Goal: Task Accomplishment & Management: Use online tool/utility

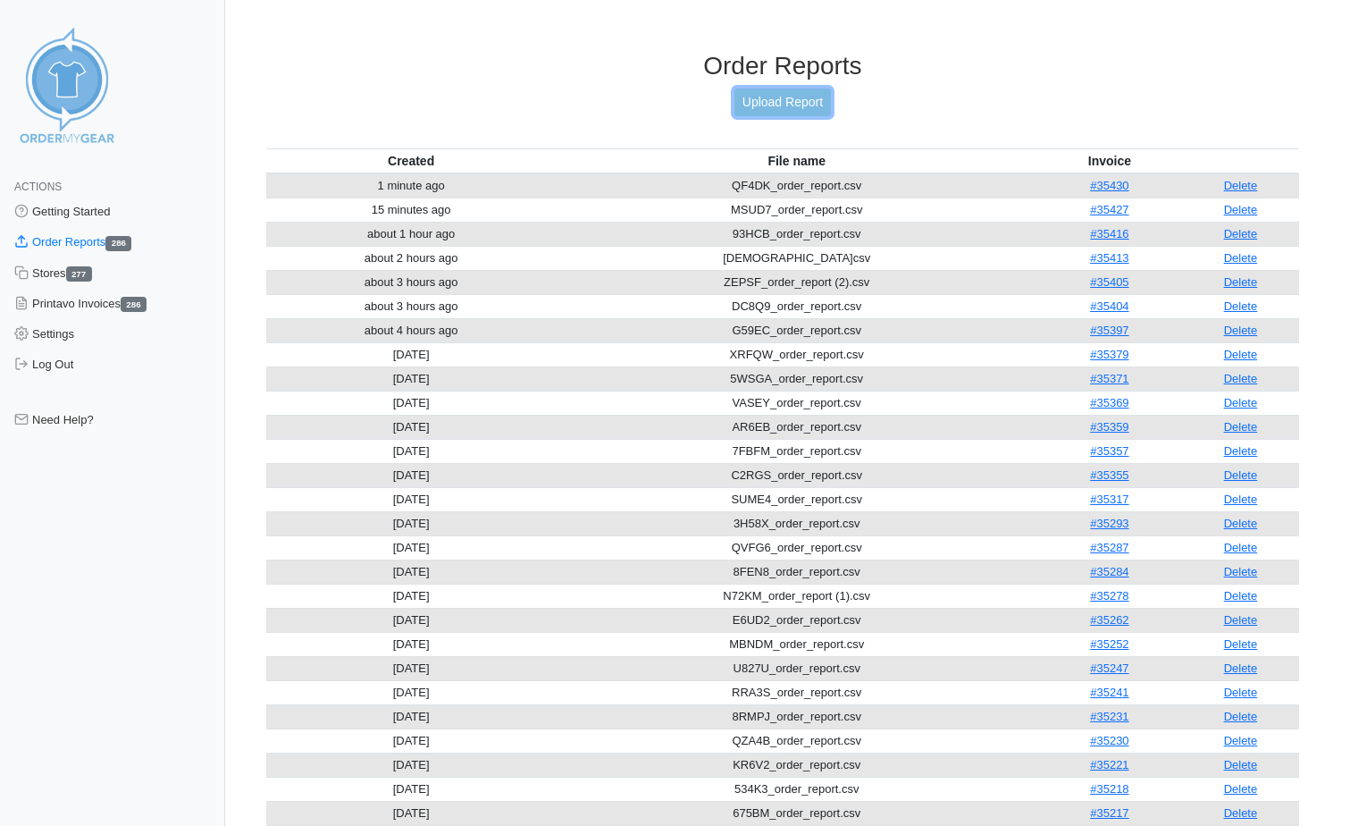
click at [784, 97] on link "Upload Report" at bounding box center [783, 102] width 97 height 28
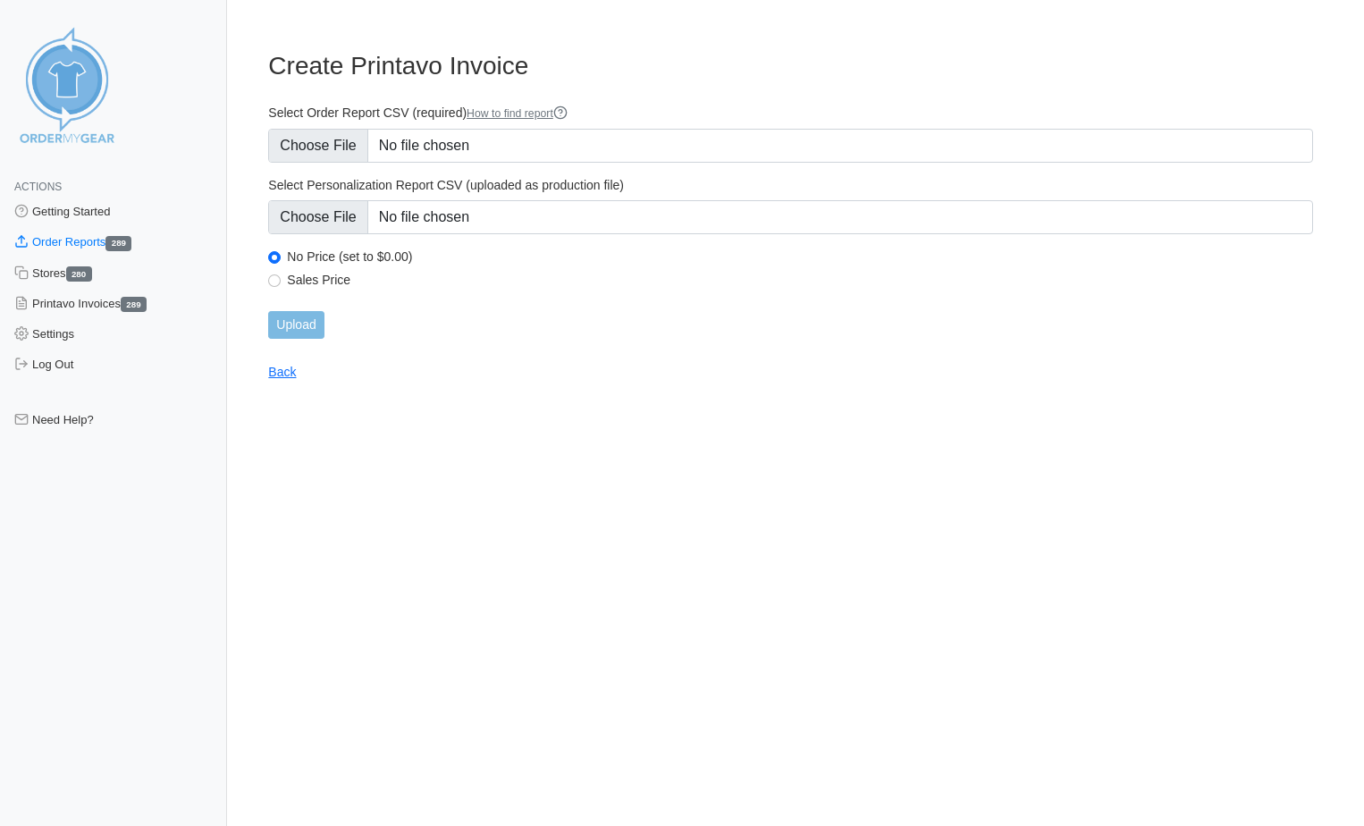
type input "C:\fakepath\JFY8D_order_report.csv"
click at [314, 333] on input "Upload" at bounding box center [295, 325] width 55 height 28
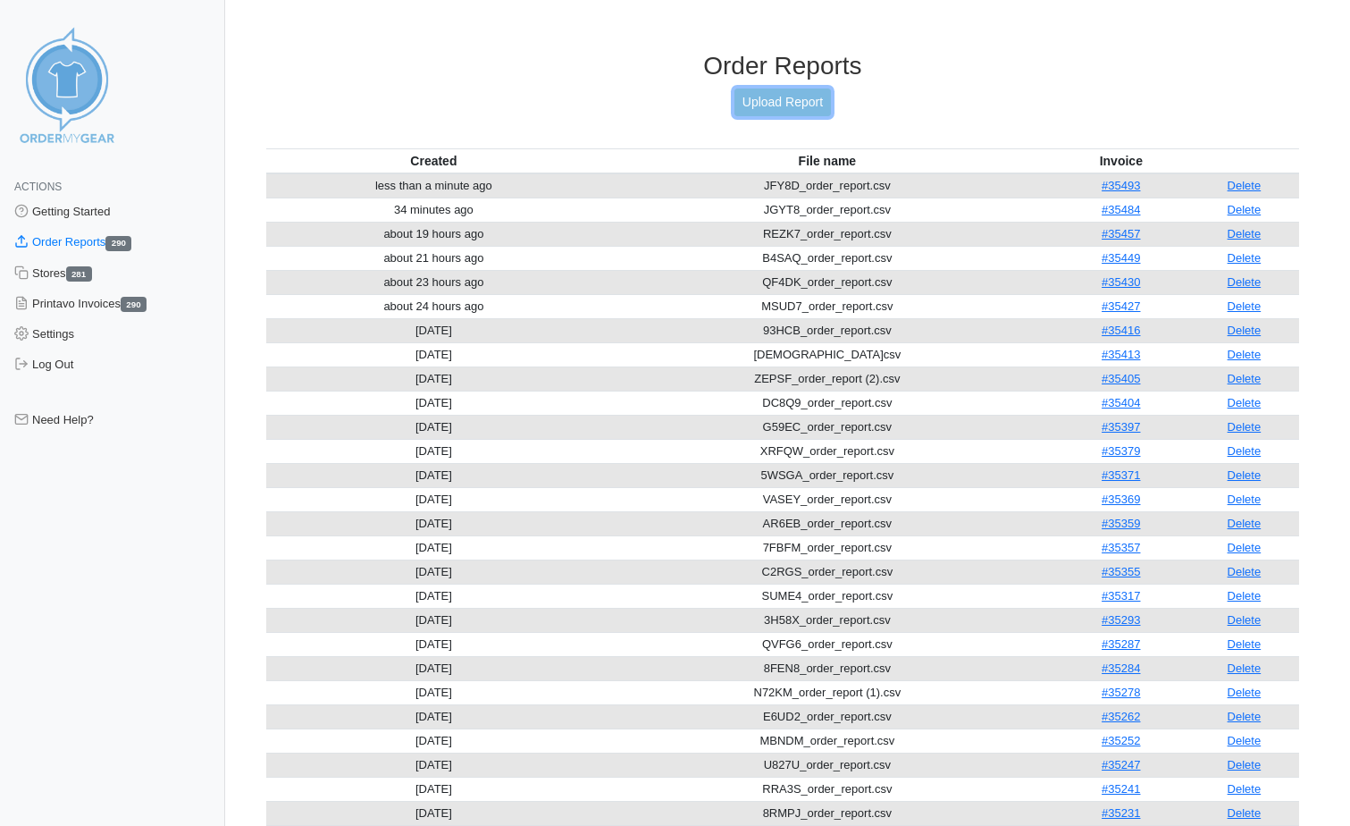
click at [765, 101] on link "Upload Report" at bounding box center [783, 102] width 97 height 28
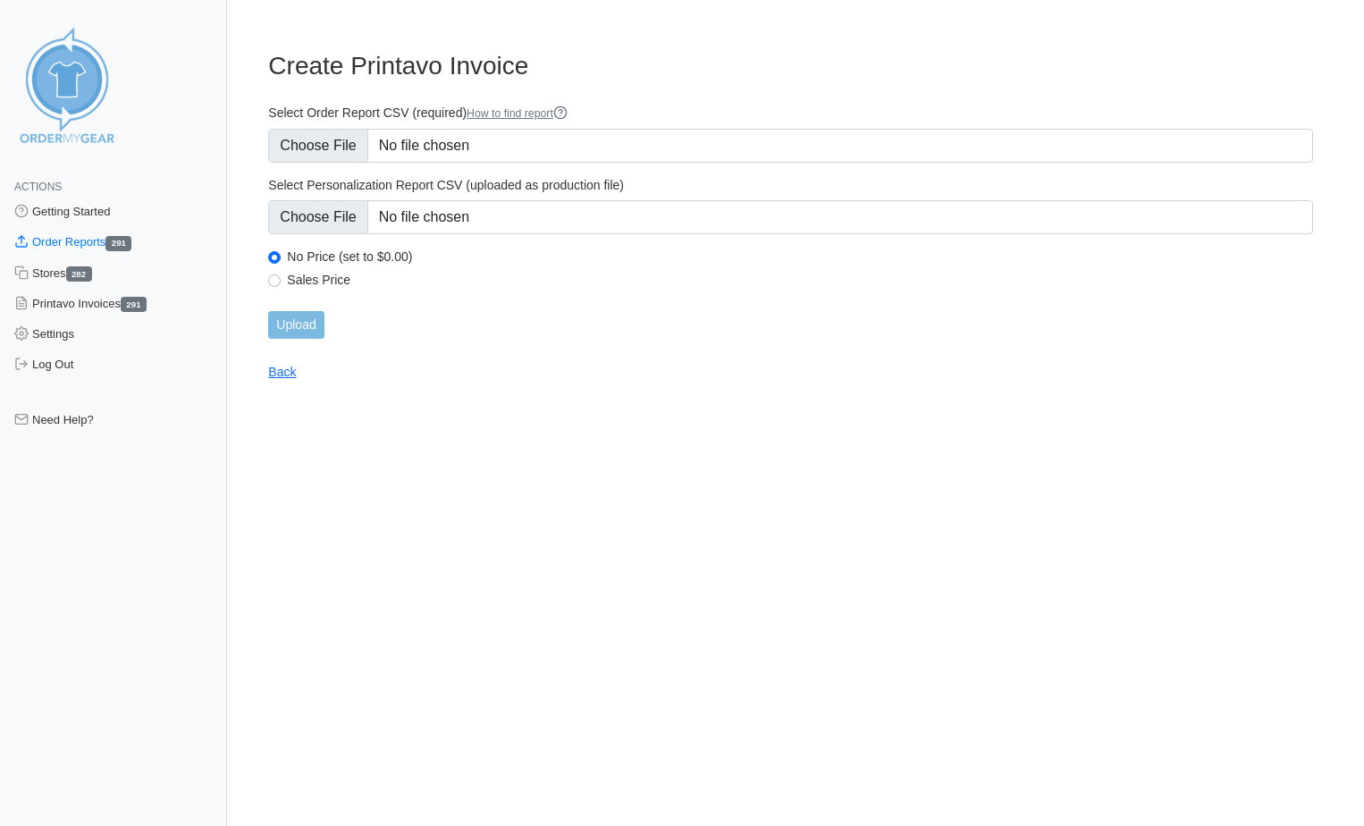
type input "C:\fakepath\WG4H2_order_report (1).csv"
click at [287, 318] on input "Upload" at bounding box center [295, 325] width 55 height 28
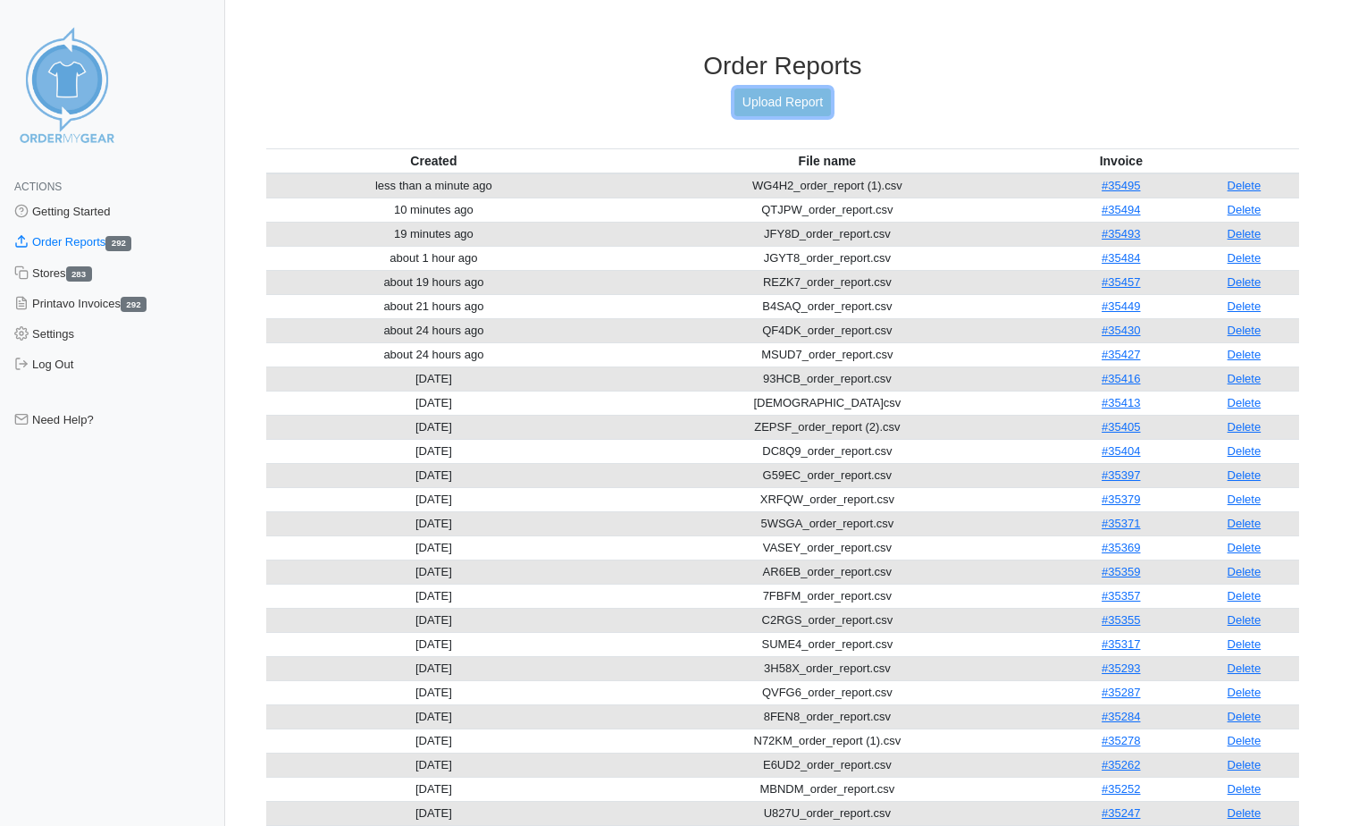
click at [805, 102] on link "Upload Report" at bounding box center [783, 102] width 97 height 28
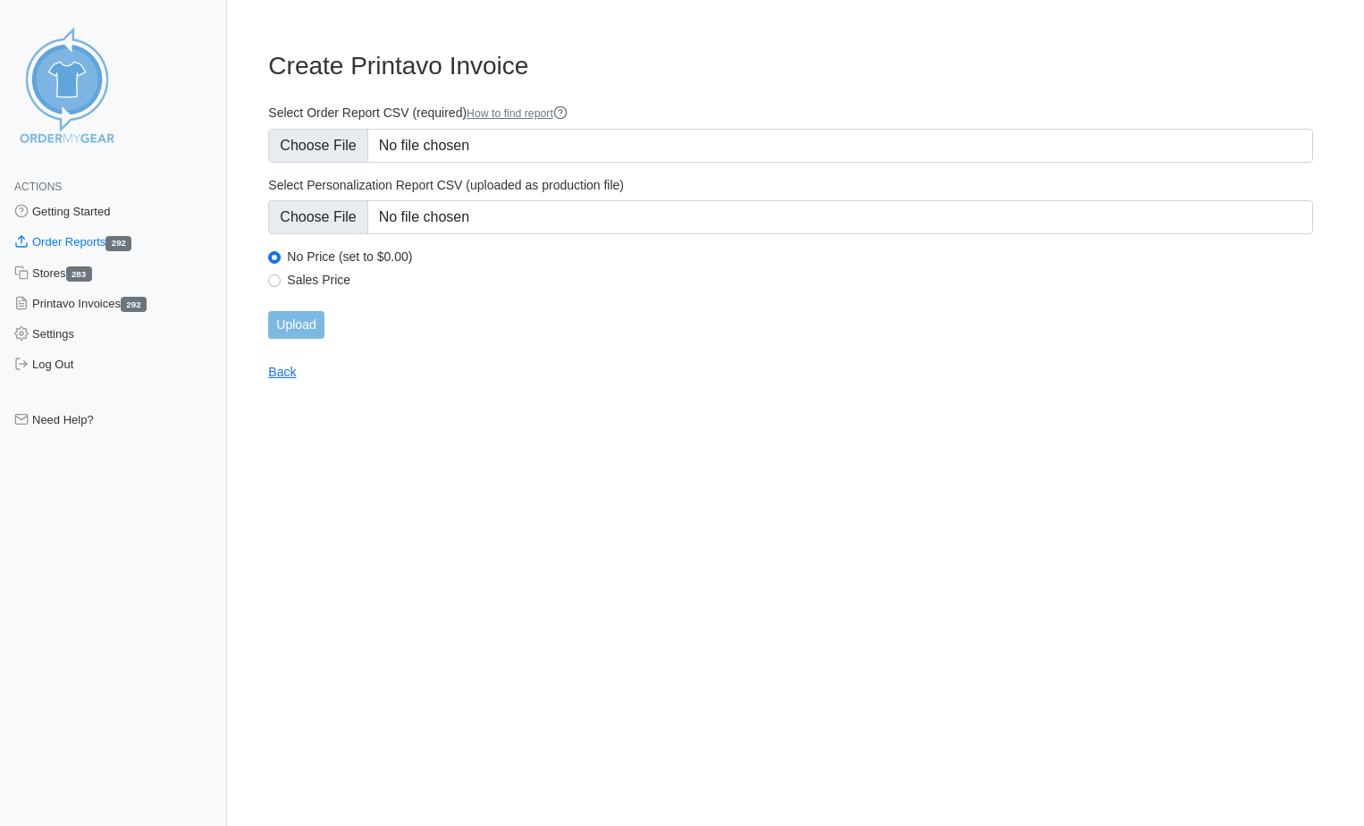
type input "C:\fakepath\475QJ_order_report.csv"
click at [314, 327] on input "Upload" at bounding box center [295, 325] width 55 height 28
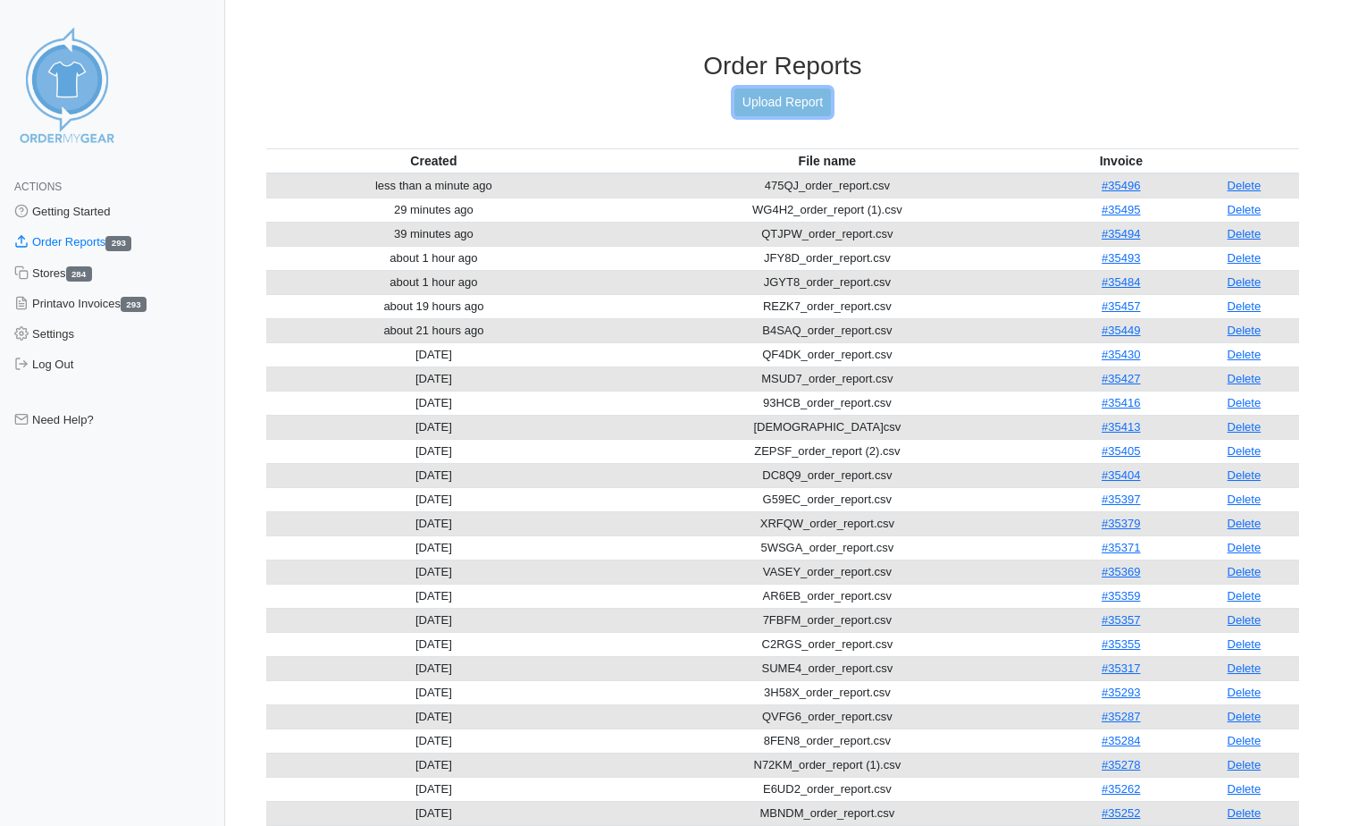
click at [802, 102] on link "Upload Report" at bounding box center [783, 102] width 97 height 28
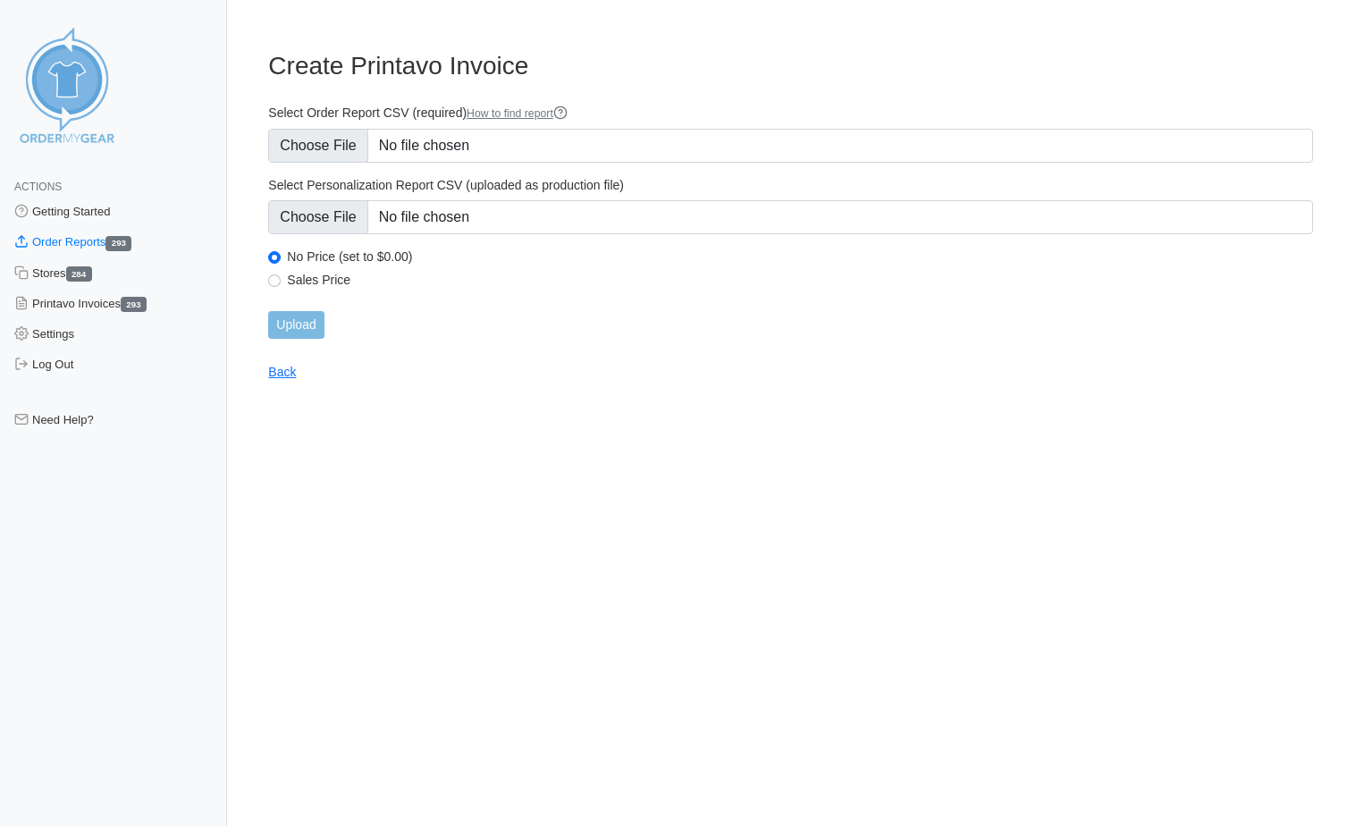
type input "C:\fakepath\5SH9Q_order_report.csv"
click at [297, 333] on input "Upload" at bounding box center [295, 325] width 55 height 28
